Goal: Check status

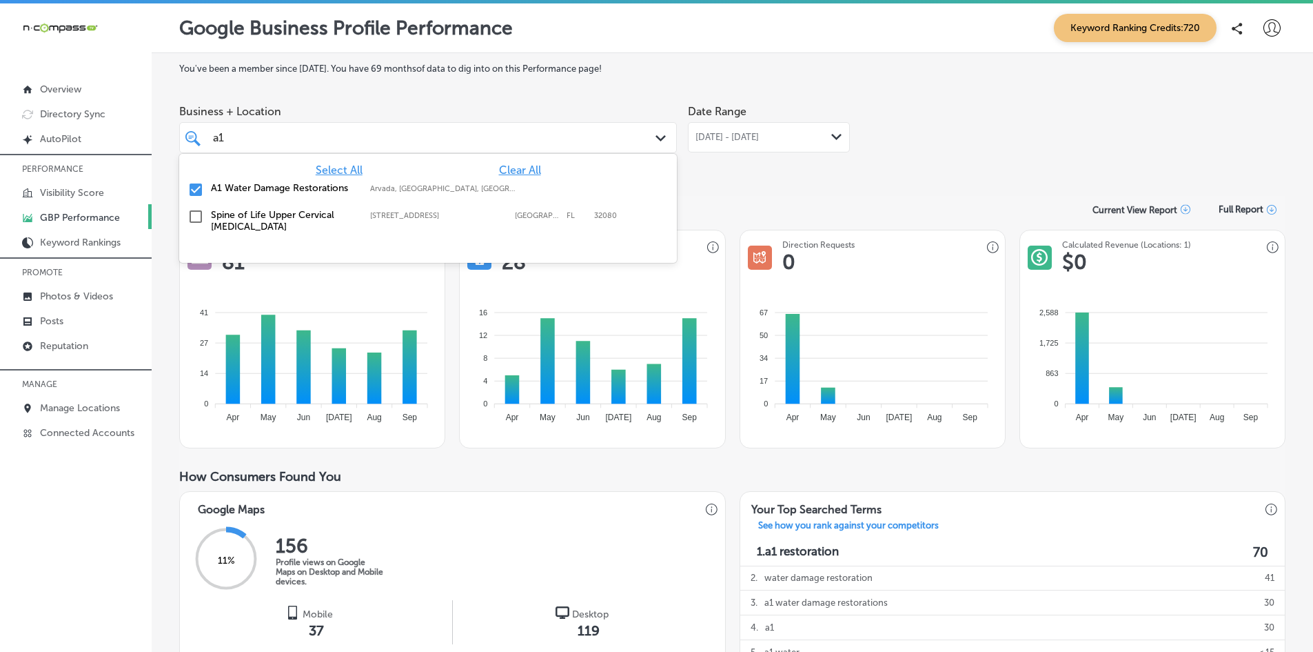
click at [243, 130] on div "a1 a1" at bounding box center [407, 137] width 390 height 19
click at [196, 190] on input "checkbox" at bounding box center [196, 189] width 17 height 17
click at [266, 137] on div "a1 a1" at bounding box center [407, 137] width 390 height 19
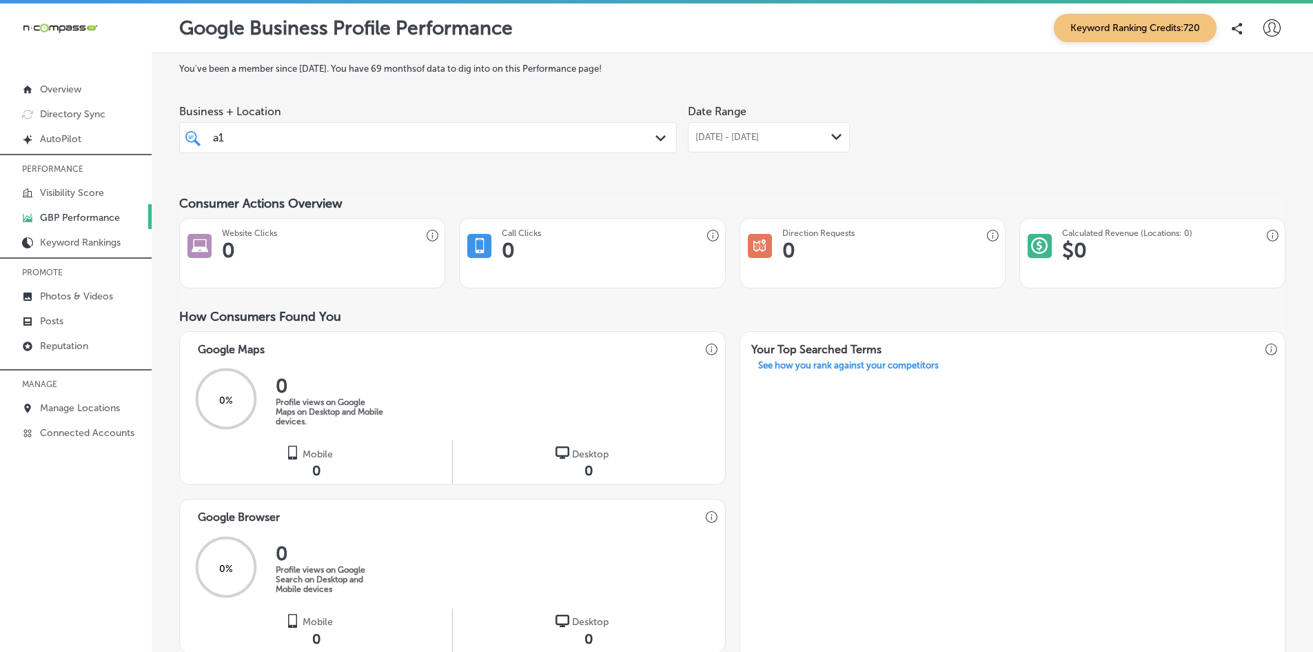
click at [266, 137] on div "a1 a1" at bounding box center [407, 137] width 390 height 19
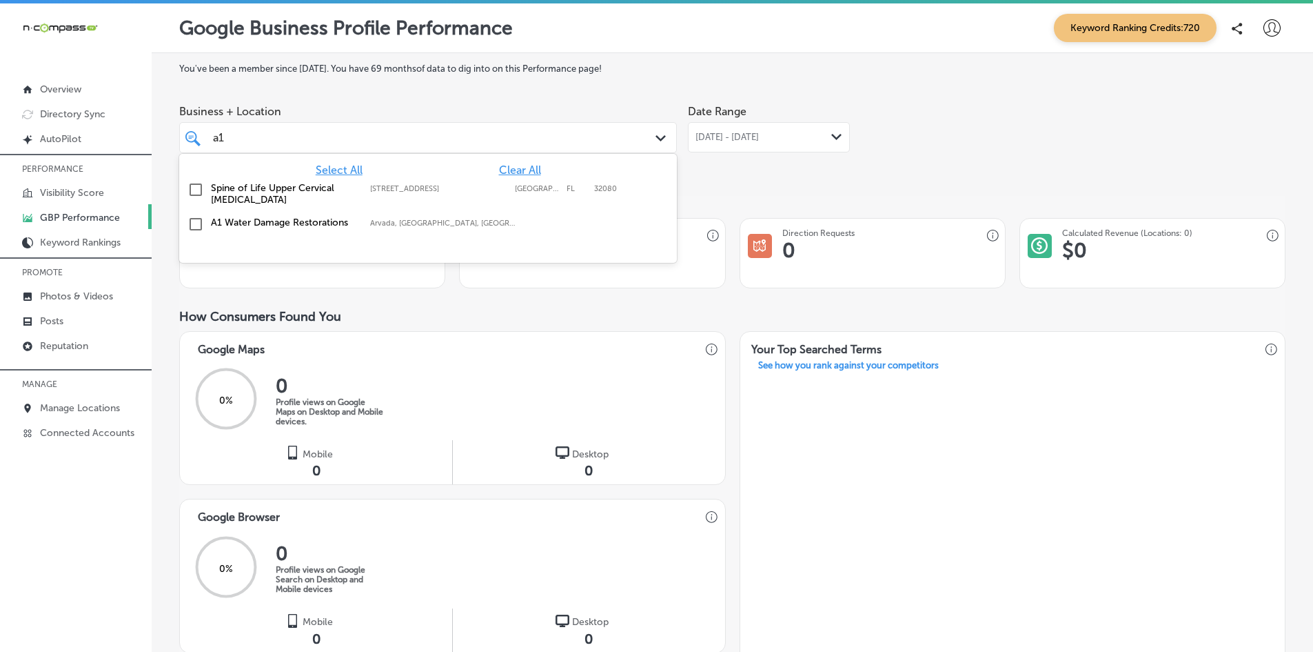
type input "a"
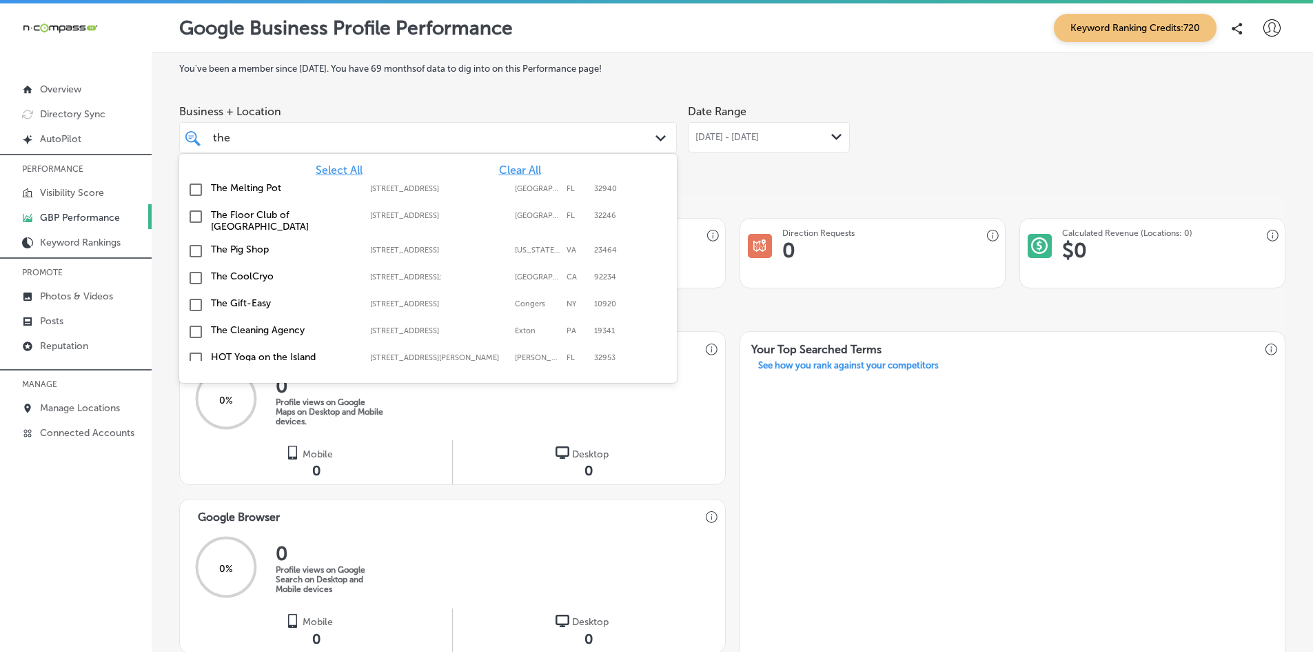
click at [194, 188] on input "checkbox" at bounding box center [196, 189] width 17 height 17
type input "the"
click at [722, 172] on div "Date Range [DATE] - [DATE] Path Created with Sketch." at bounding box center [769, 136] width 162 height 77
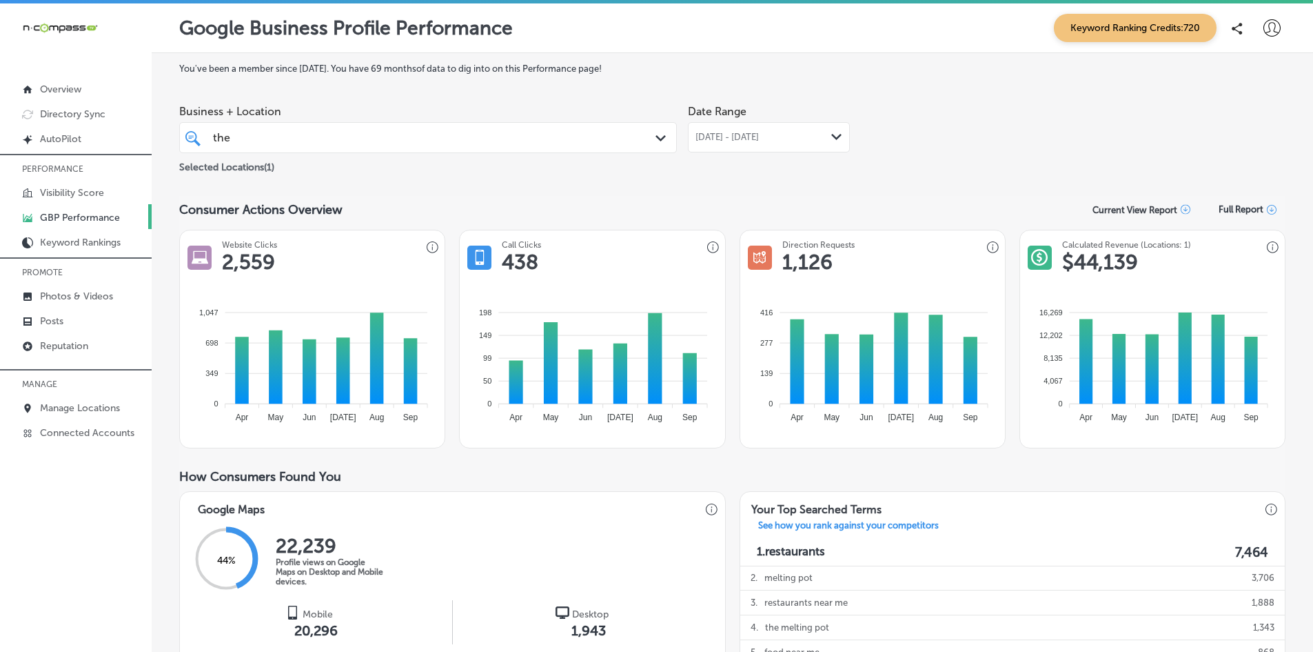
click at [738, 137] on span "[DATE] - [DATE]" at bounding box center [727, 137] width 63 height 11
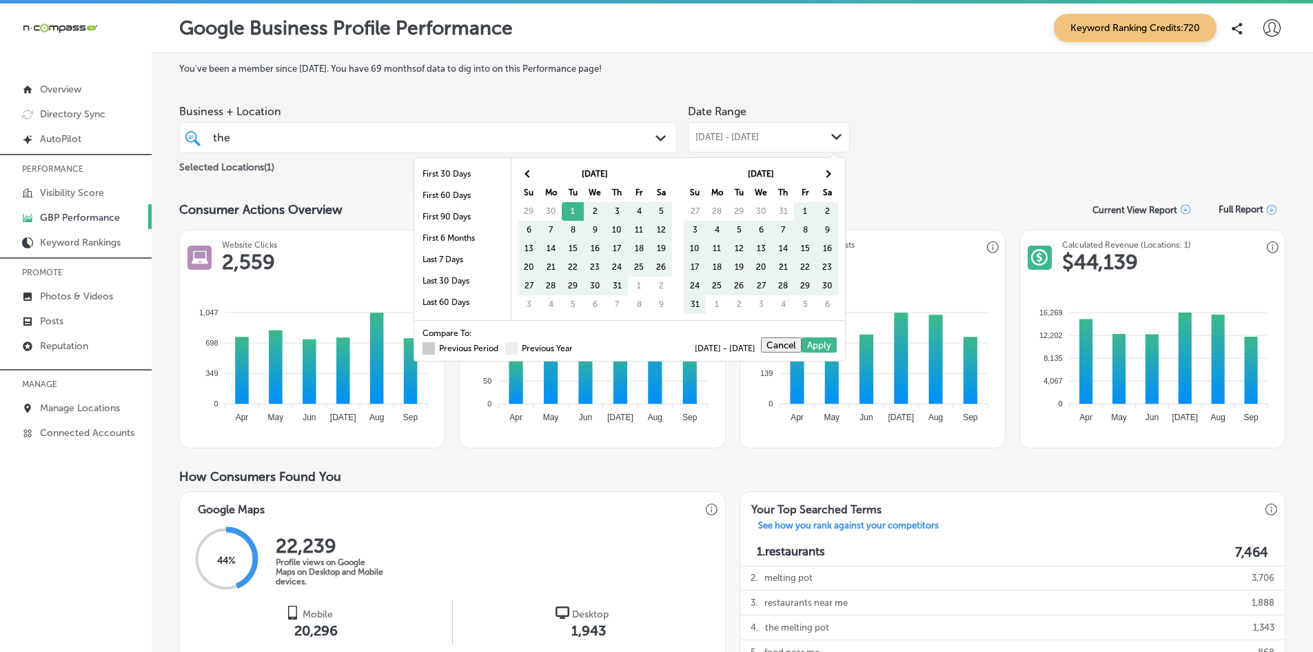
click at [423, 351] on span at bounding box center [429, 348] width 12 height 12
click at [501, 346] on input "Previous Period" at bounding box center [501, 346] width 0 height 0
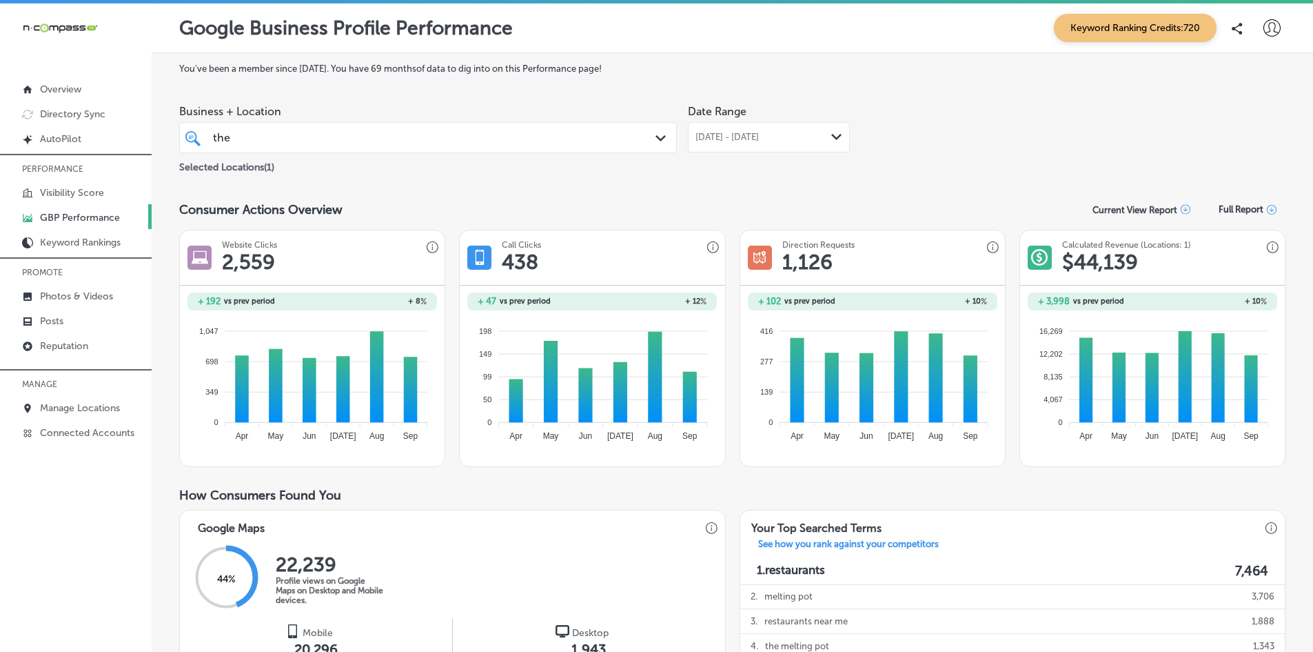
click at [759, 134] on span "[DATE] - [DATE]" at bounding box center [727, 137] width 63 height 11
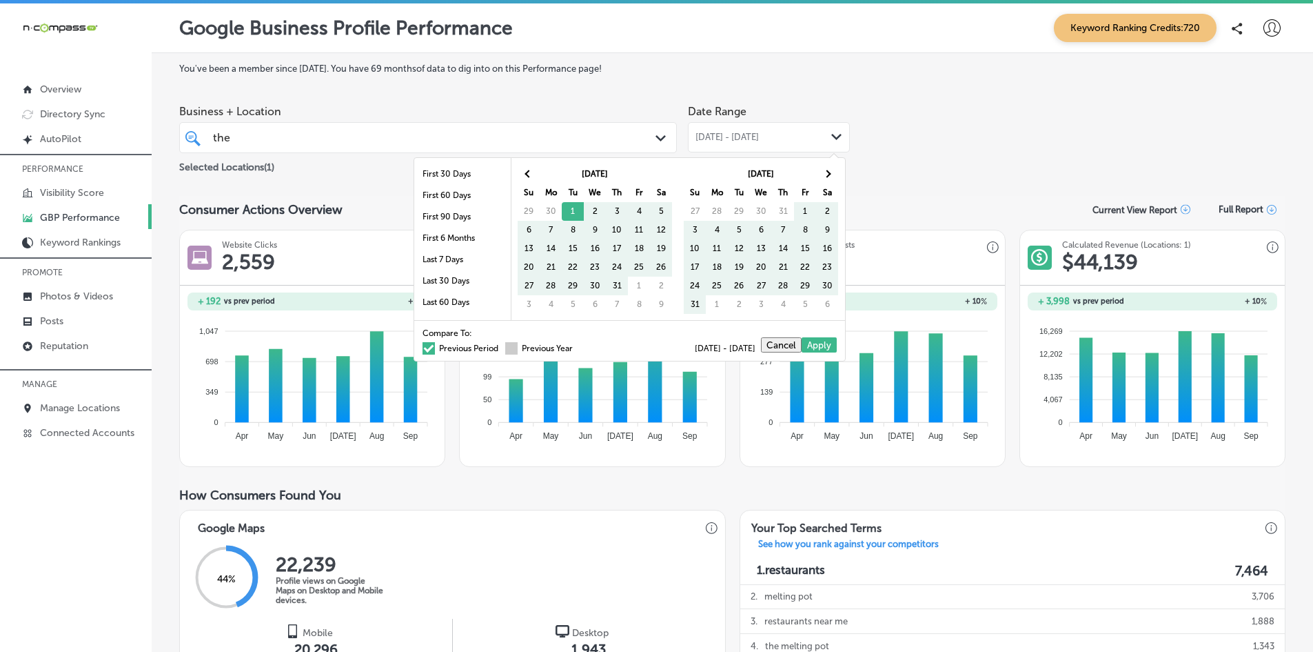
click at [505, 352] on span at bounding box center [511, 348] width 12 height 12
click at [576, 346] on input "Previous Year" at bounding box center [576, 346] width 0 height 0
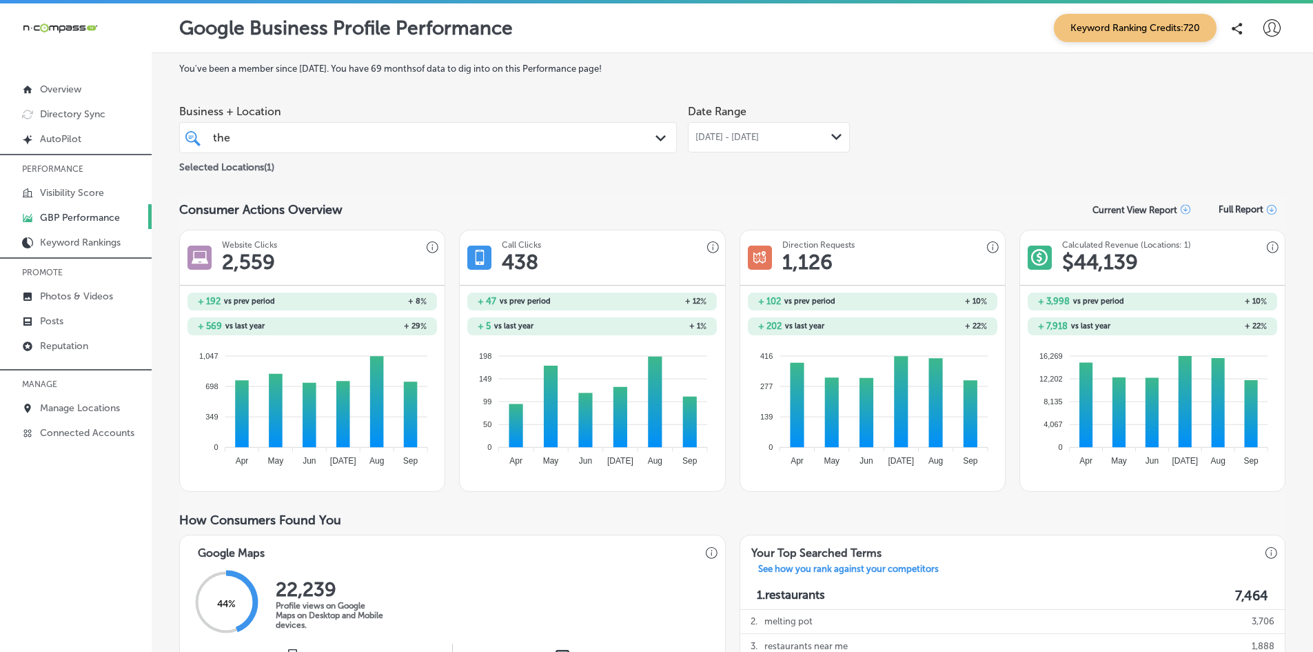
click at [777, 143] on div "[DATE] - [DATE] Path Created with Sketch." at bounding box center [769, 137] width 162 height 30
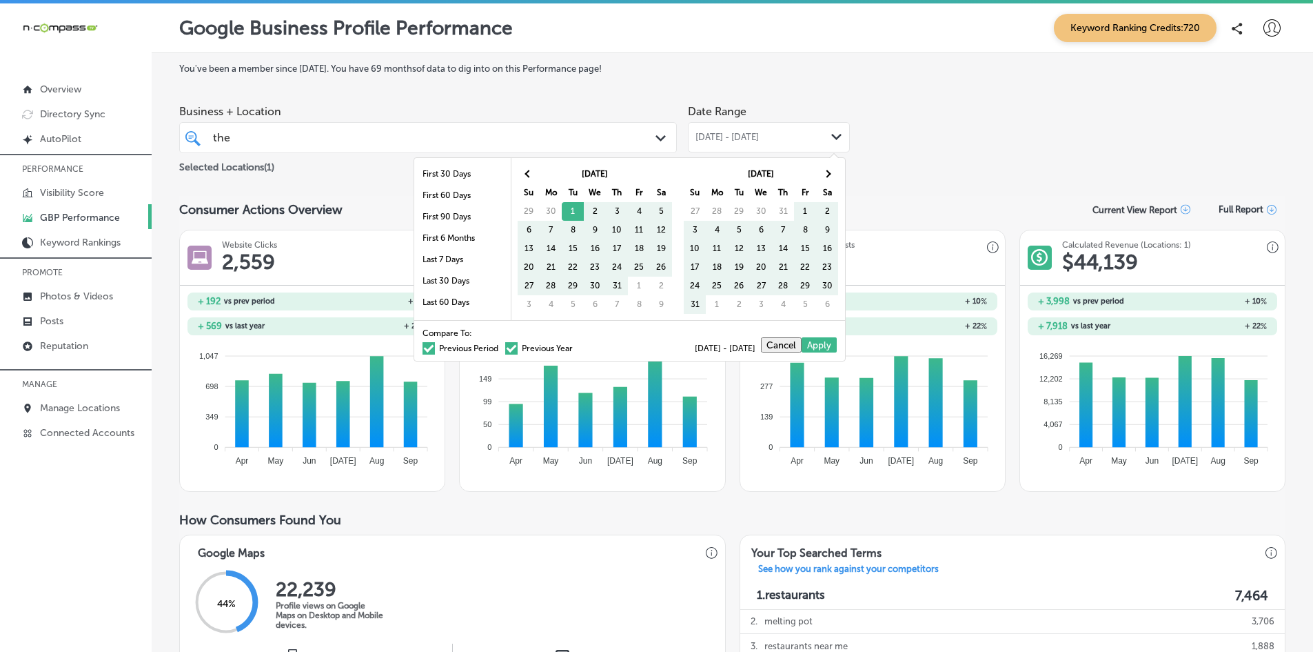
click at [505, 346] on span at bounding box center [511, 348] width 12 height 12
click at [576, 346] on input "Previous Year" at bounding box center [576, 346] width 0 height 0
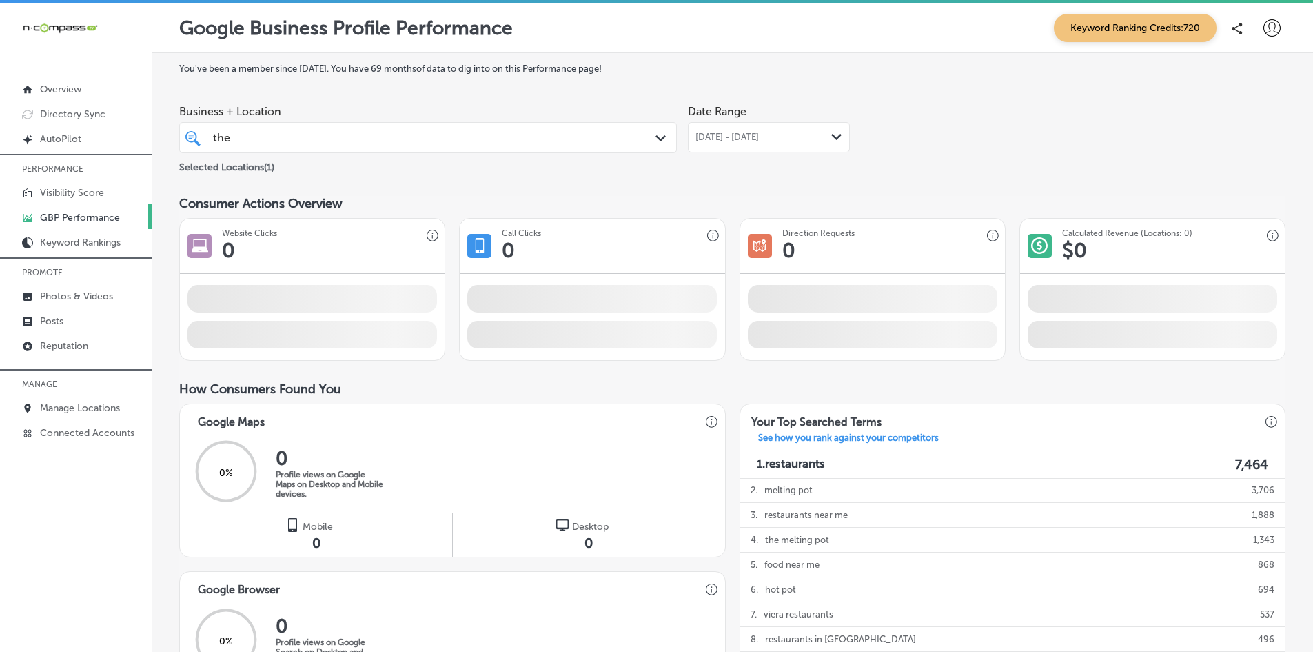
click at [752, 130] on div "[DATE] - [DATE] Path Created with Sketch." at bounding box center [769, 137] width 162 height 30
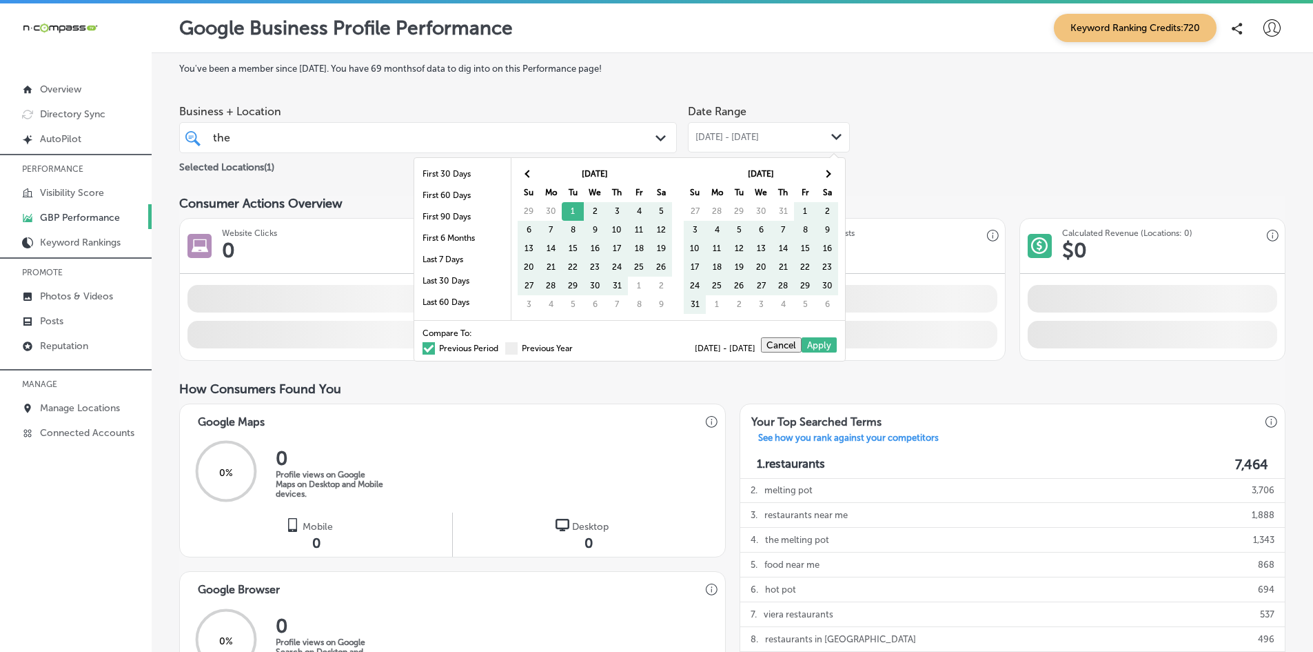
click at [423, 348] on span at bounding box center [429, 348] width 12 height 12
click at [501, 346] on input "Previous Period" at bounding box center [501, 346] width 0 height 0
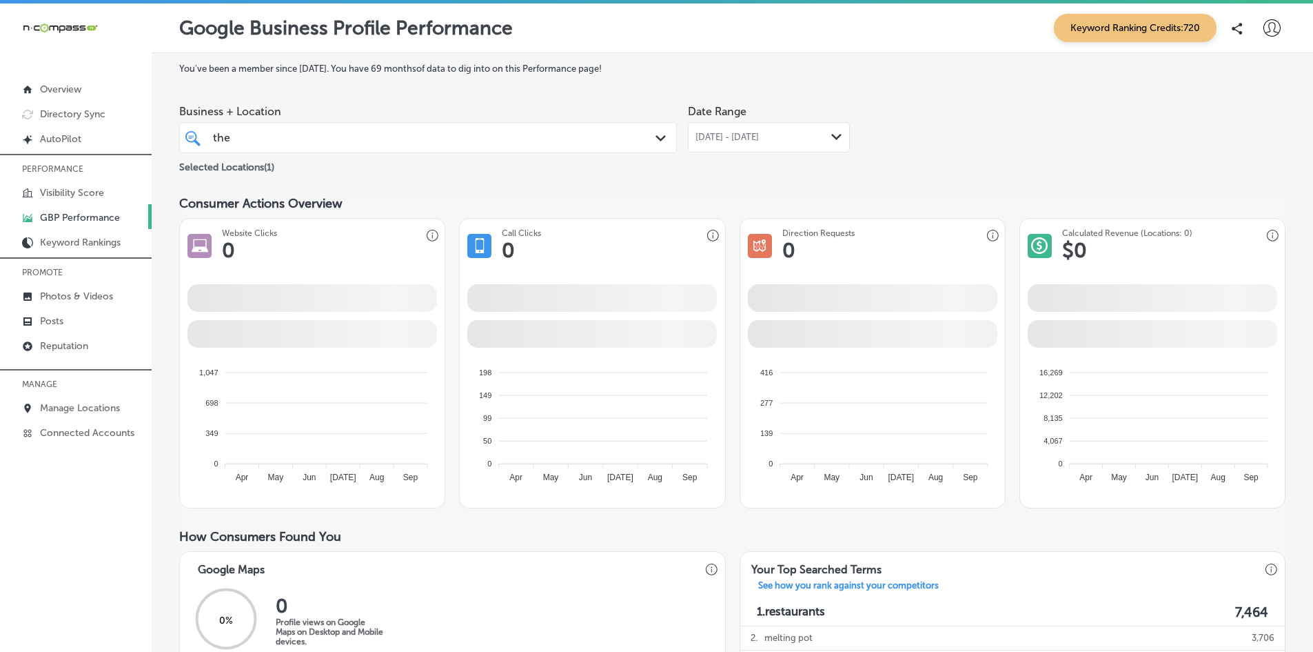
click at [701, 135] on span "[DATE] - [DATE]" at bounding box center [727, 137] width 63 height 11
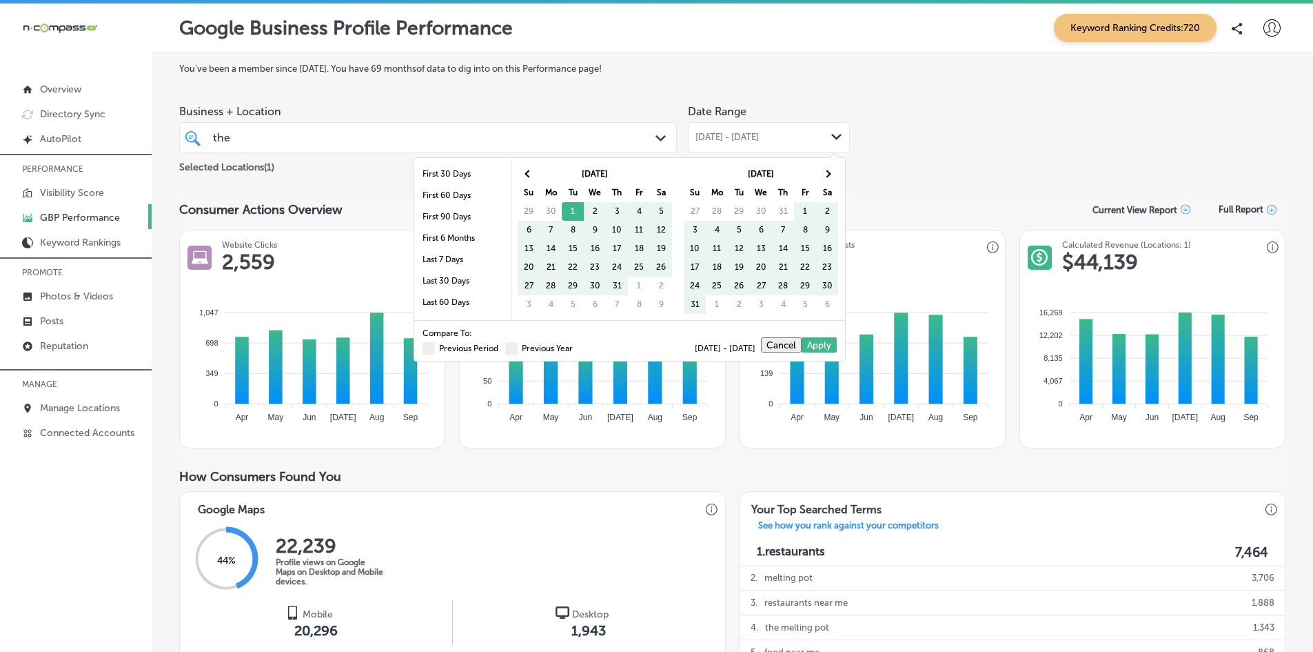
click at [902, 137] on div "Business + Location the the Path Created with Sketch. Selected Locations ( 1 ) …" at bounding box center [732, 136] width 1107 height 77
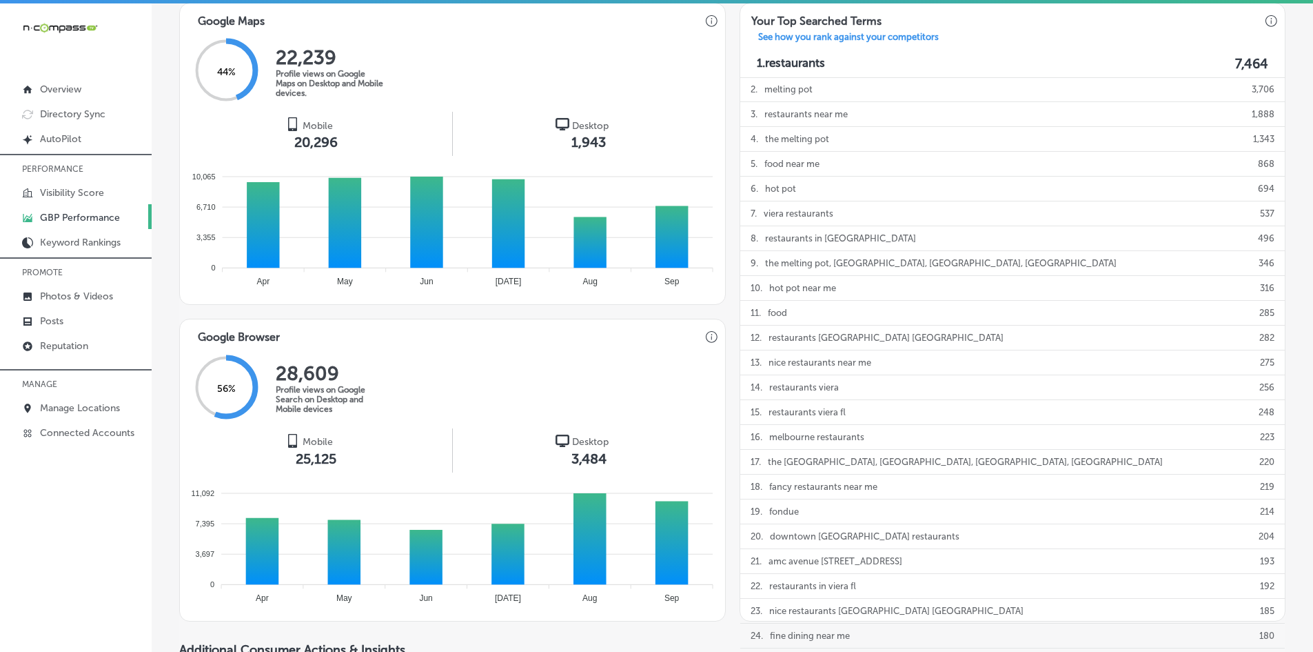
scroll to position [689, 0]
